Goal: Transaction & Acquisition: Obtain resource

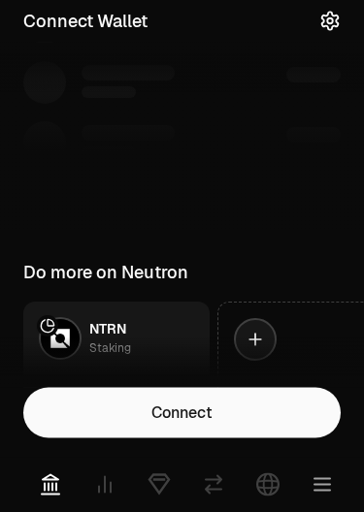
scroll to position [340, 0]
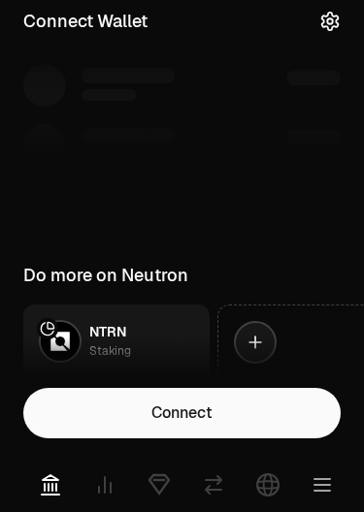
click at [241, 405] on button "Connect" at bounding box center [181, 413] width 317 height 50
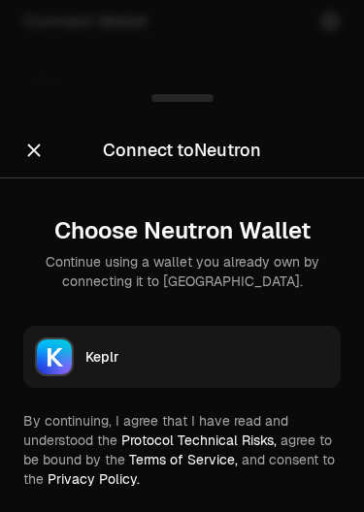
click at [196, 362] on div "Keplr" at bounding box center [207, 356] width 244 height 19
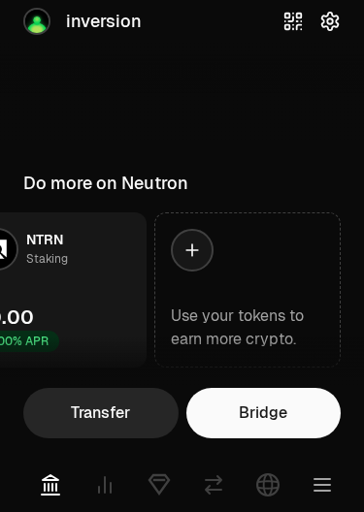
scroll to position [489, 0]
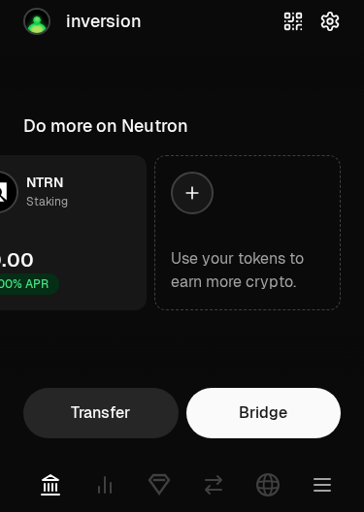
click at [111, 498] on link at bounding box center [105, 485] width 54 height 54
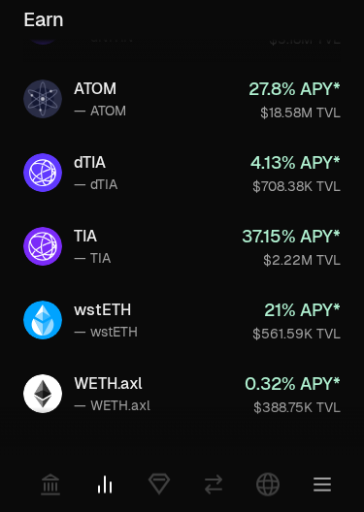
scroll to position [347, 0]
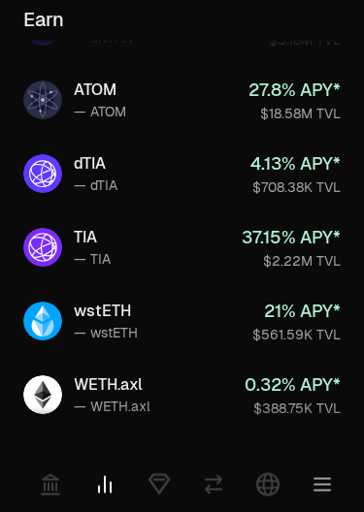
click at [160, 263] on link "TIA — TIA 37.15 % APY* $2.22M TVL" at bounding box center [182, 249] width 348 height 70
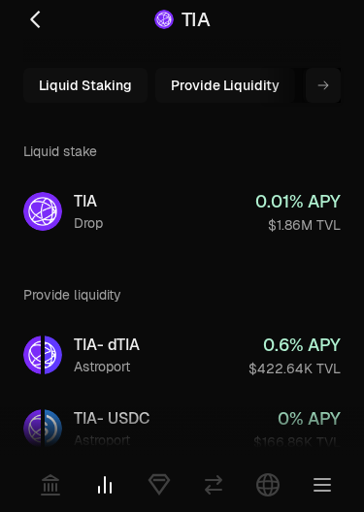
click at [37, 16] on icon at bounding box center [34, 19] width 23 height 23
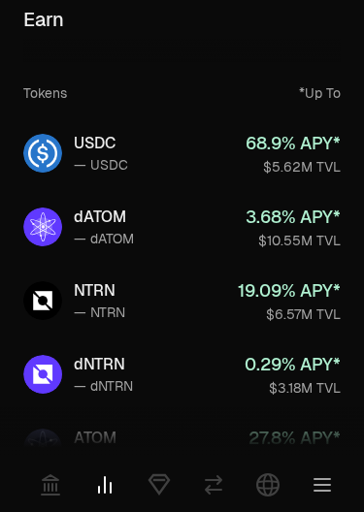
click at [186, 225] on link "dATOM — dATOM 3.68 % APY* $10.55M TVL" at bounding box center [182, 227] width 348 height 70
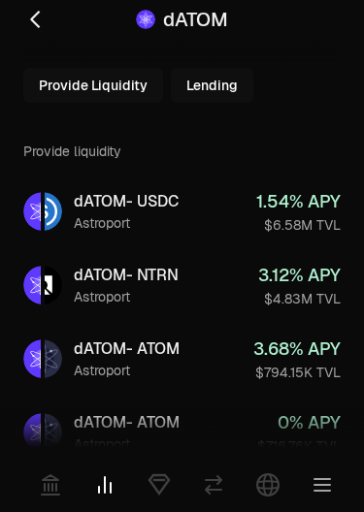
click at [41, 16] on icon at bounding box center [34, 19] width 23 height 23
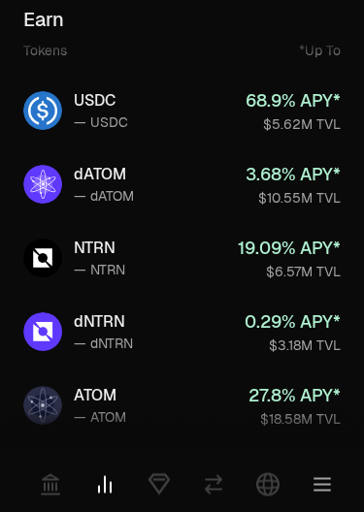
scroll to position [42, 0]
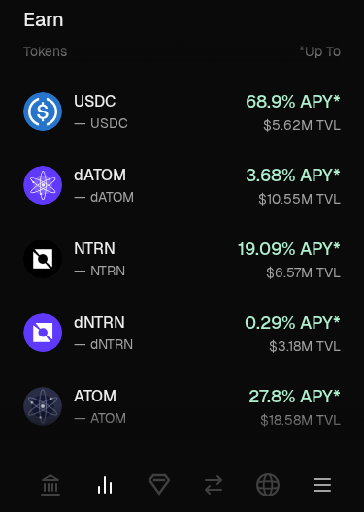
click at [129, 114] on link "USDC — USDC 68.9 % APY* $5.62M TVL" at bounding box center [182, 112] width 348 height 70
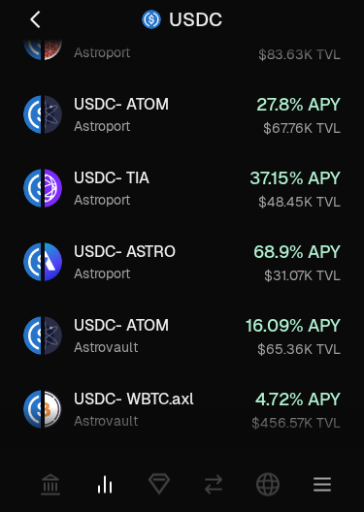
scroll to position [738, 0]
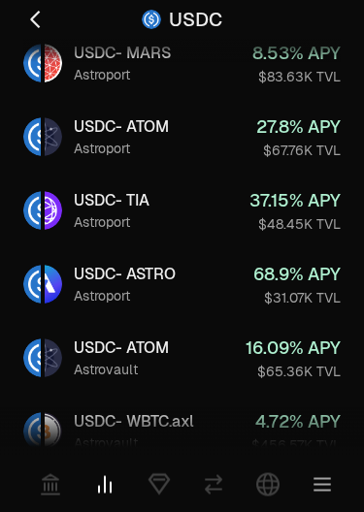
click at [214, 214] on link "USDC - TIA Astroport 37.15 % APY $48.45K TVL" at bounding box center [182, 212] width 348 height 70
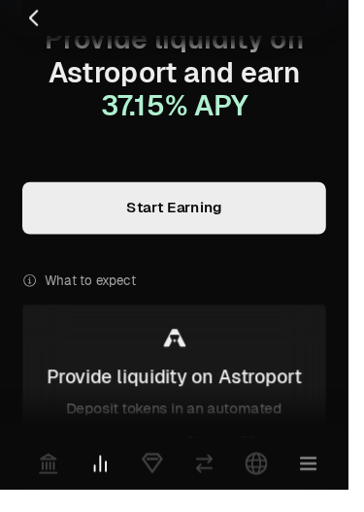
click at [233, 228] on link "Start Earning" at bounding box center [181, 218] width 317 height 54
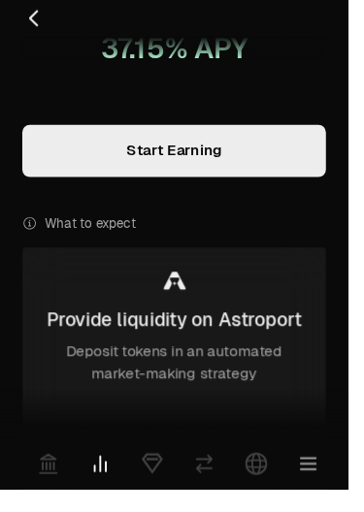
scroll to position [260, 0]
